Goal: Transaction & Acquisition: Download file/media

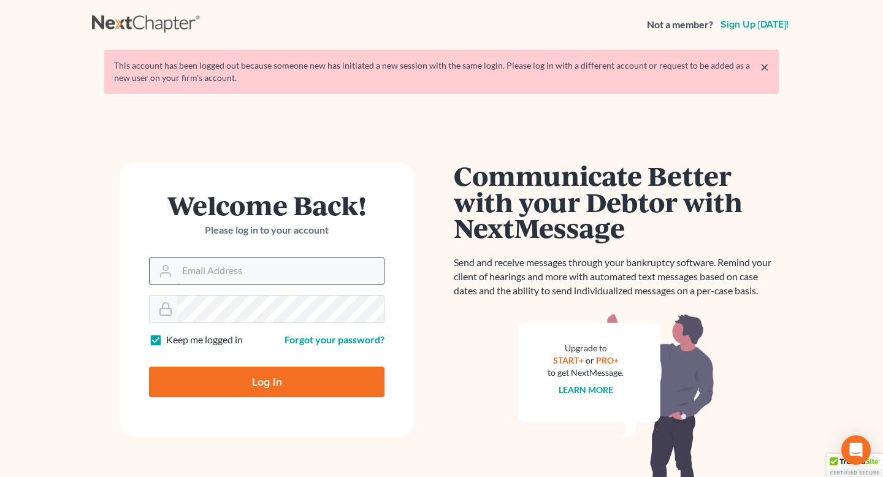
click at [209, 272] on input "Email Address" at bounding box center [280, 270] width 207 height 27
type input "[EMAIL_ADDRESS][DOMAIN_NAME][PERSON_NAME]"
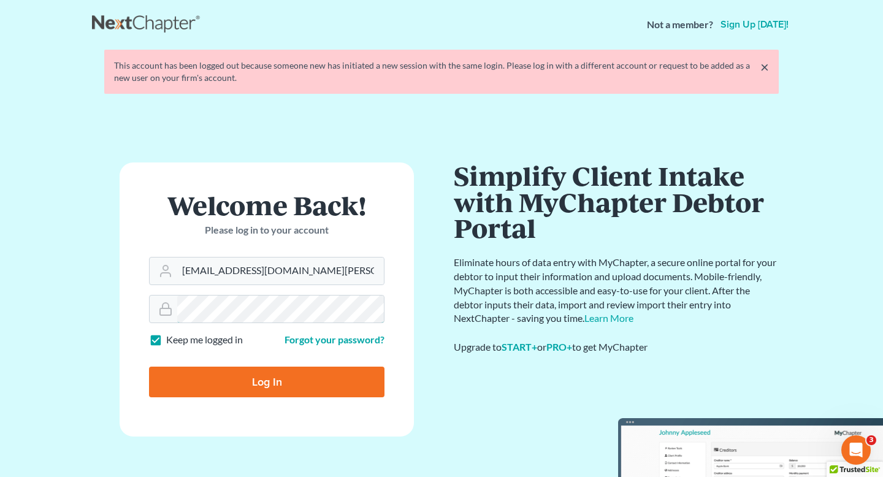
click at [149, 367] on input "Log In" at bounding box center [266, 382] width 235 height 31
type input "Thinking..."
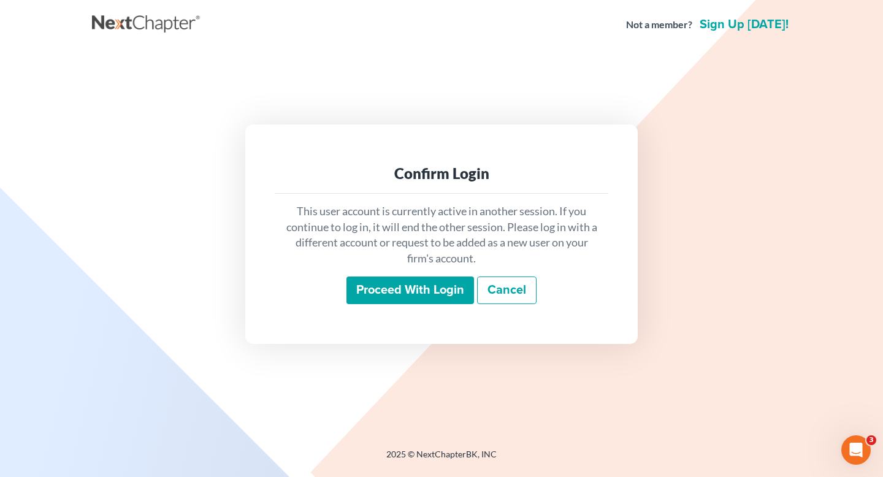
click at [406, 275] on div "This user account is currently active in another session. If you continue to lo…" at bounding box center [442, 254] width 334 height 121
click at [421, 285] on input "Proceed with login" at bounding box center [410, 290] width 128 height 28
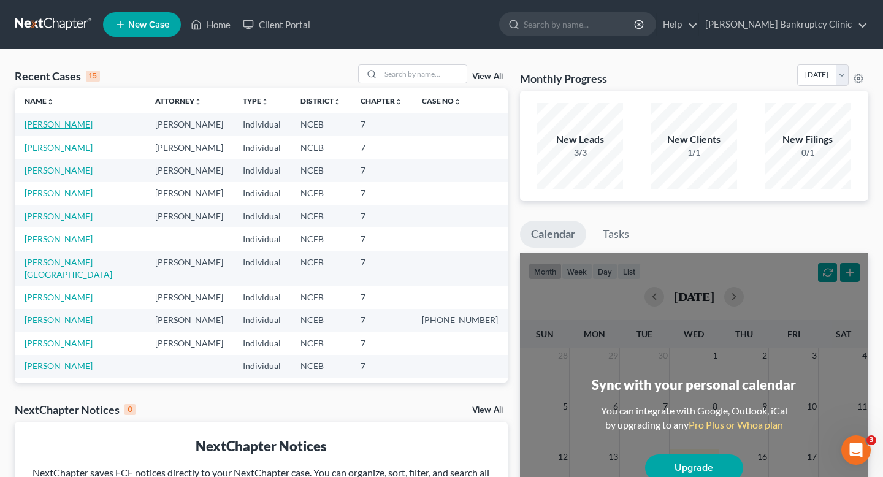
click at [55, 122] on link "[PERSON_NAME]" at bounding box center [59, 124] width 68 height 10
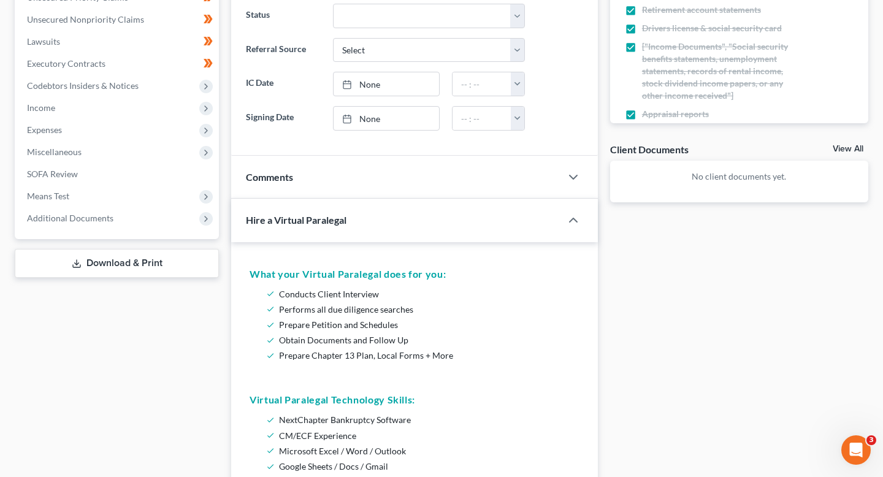
click at [148, 266] on link "Download & Print" at bounding box center [117, 263] width 204 height 29
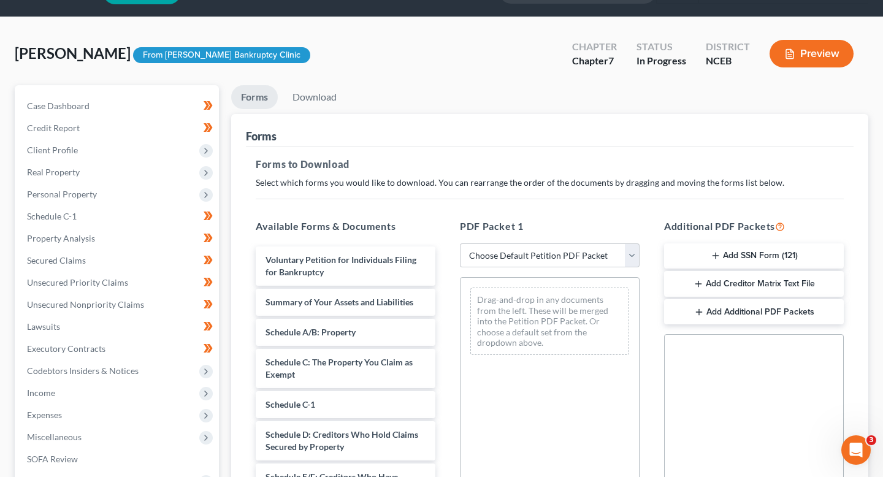
scroll to position [51, 0]
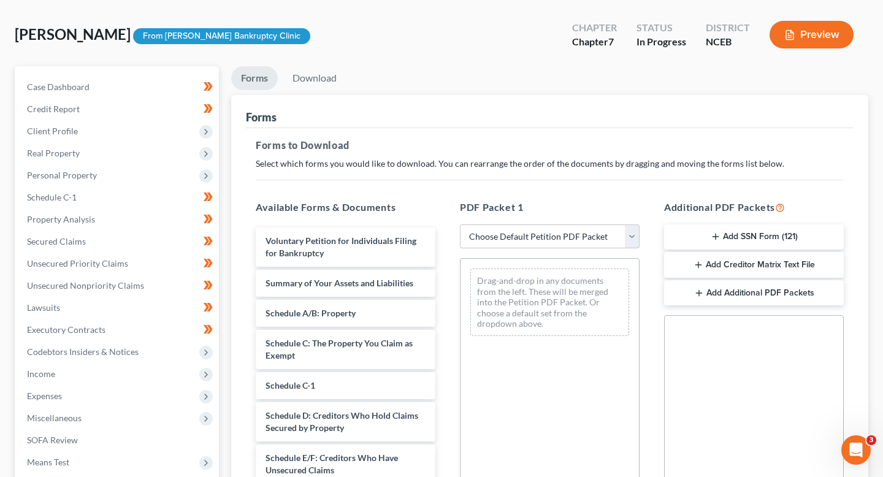
click at [494, 232] on select "Choose Default Petition PDF Packet Complete Bankruptcy Petition (all forms and …" at bounding box center [550, 236] width 180 height 25
select select "0"
click at [460, 224] on select "Choose Default Petition PDF Packet Complete Bankruptcy Petition (all forms and …" at bounding box center [550, 236] width 180 height 25
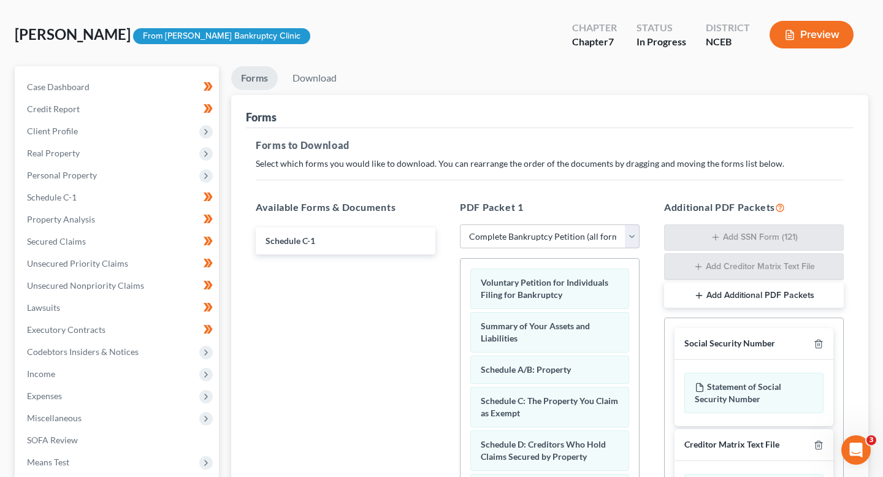
click at [779, 31] on button "Preview" at bounding box center [811, 35] width 84 height 28
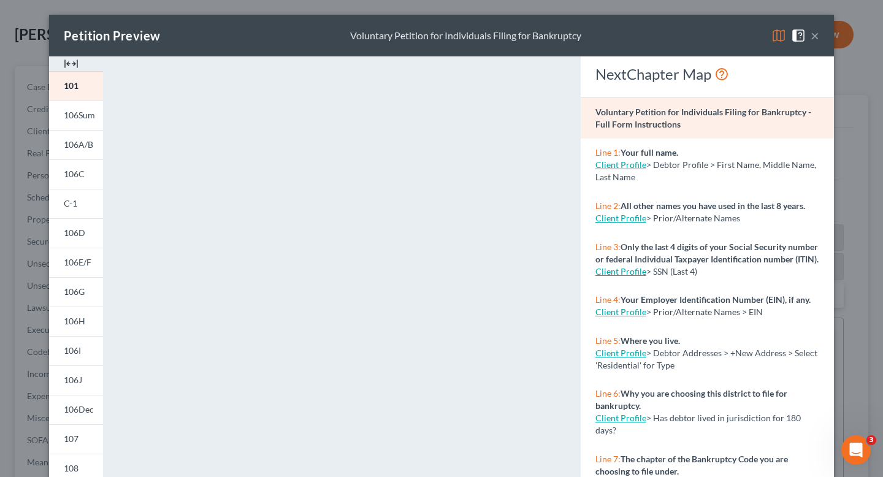
scroll to position [214, 0]
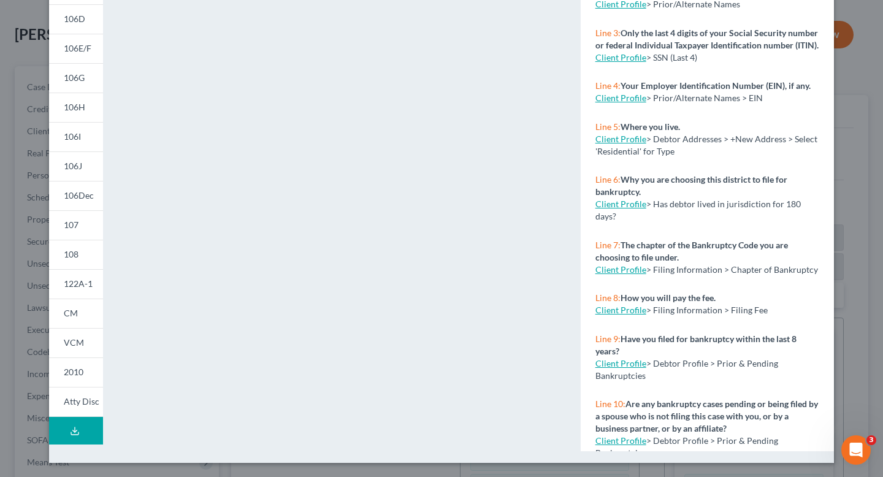
click at [86, 432] on button "Download Draft" at bounding box center [76, 431] width 54 height 28
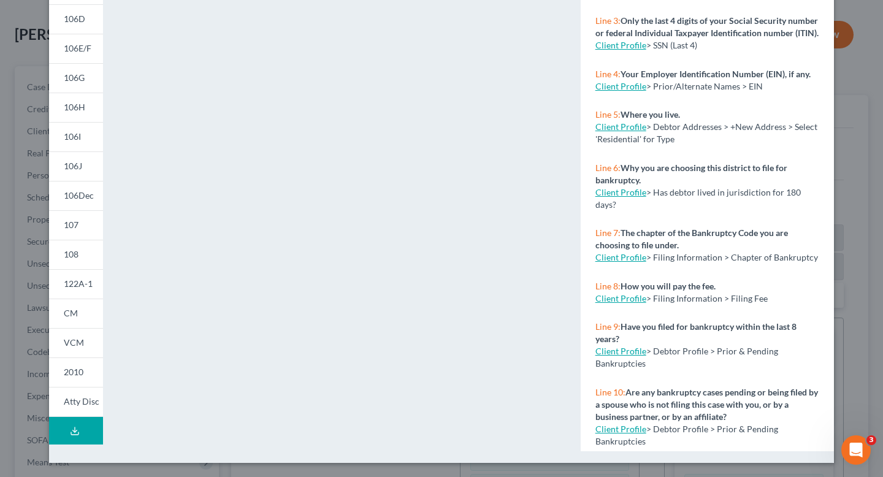
click at [90, 446] on div "101 106Sum 106A/B 106C C-1 106D 106E/F 106G 106H 106I 106J 106Dec 107 108 122A-…" at bounding box center [76, 152] width 66 height 620
click at [85, 431] on button "Download Draft" at bounding box center [76, 431] width 54 height 28
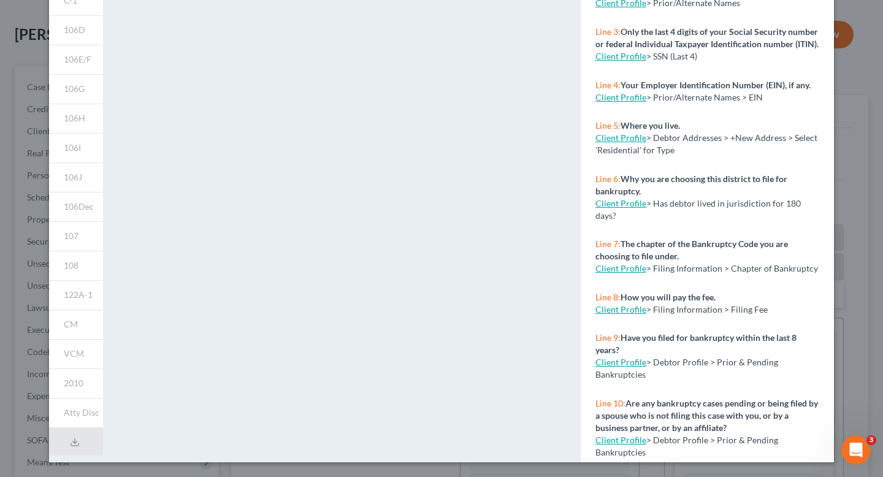
scroll to position [0, 0]
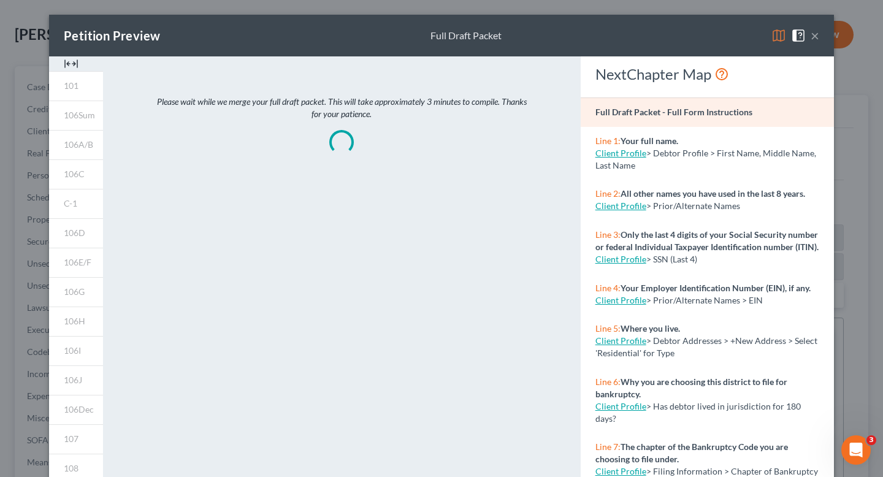
drag, startPoint x: 810, startPoint y: 36, endPoint x: 549, endPoint y: 226, distance: 323.0
click at [549, 226] on div "Petition Preview Full Draft Packet × 101 106Sum 106A/B 106C C-1 106D 106E/F 106…" at bounding box center [441, 340] width 785 height 650
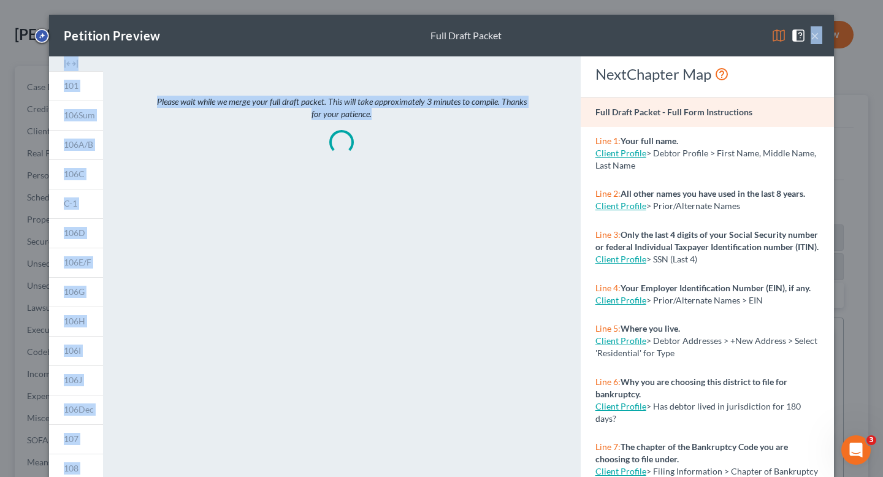
scroll to position [203, 0]
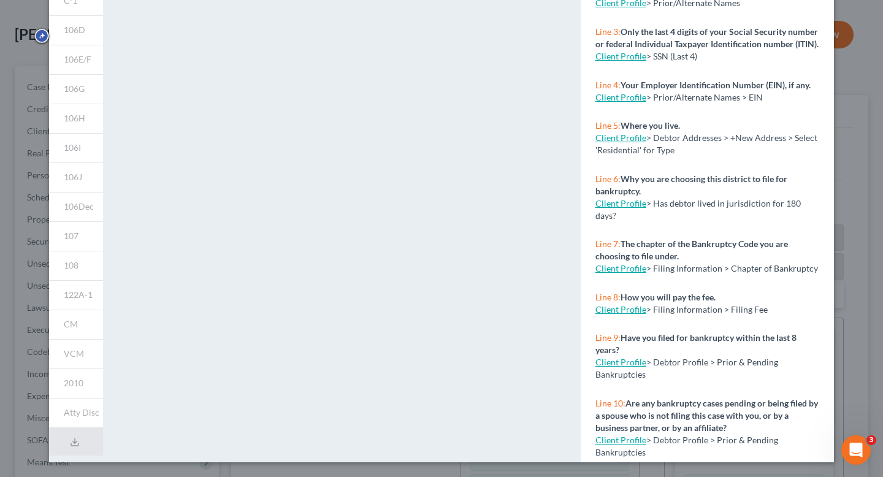
click at [523, 236] on div "Please wait while we merge your full draft packet. This will take approximately…" at bounding box center [341, 157] width 465 height 609
